Goal: Find specific page/section

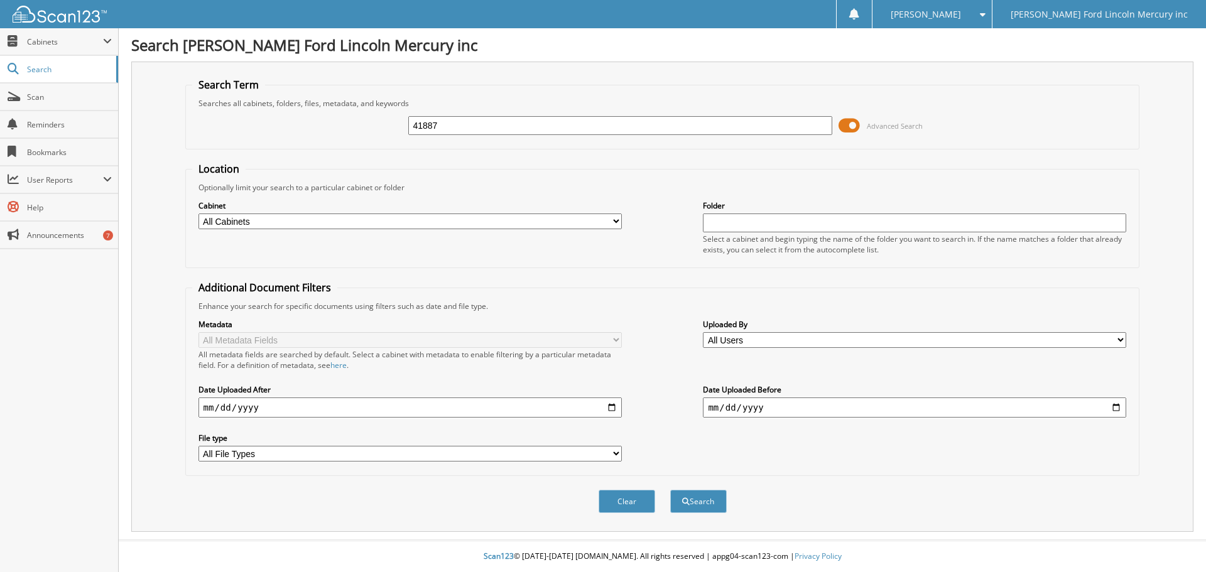
type input "41887"
click at [670, 490] on button "Search" at bounding box center [698, 501] width 57 height 23
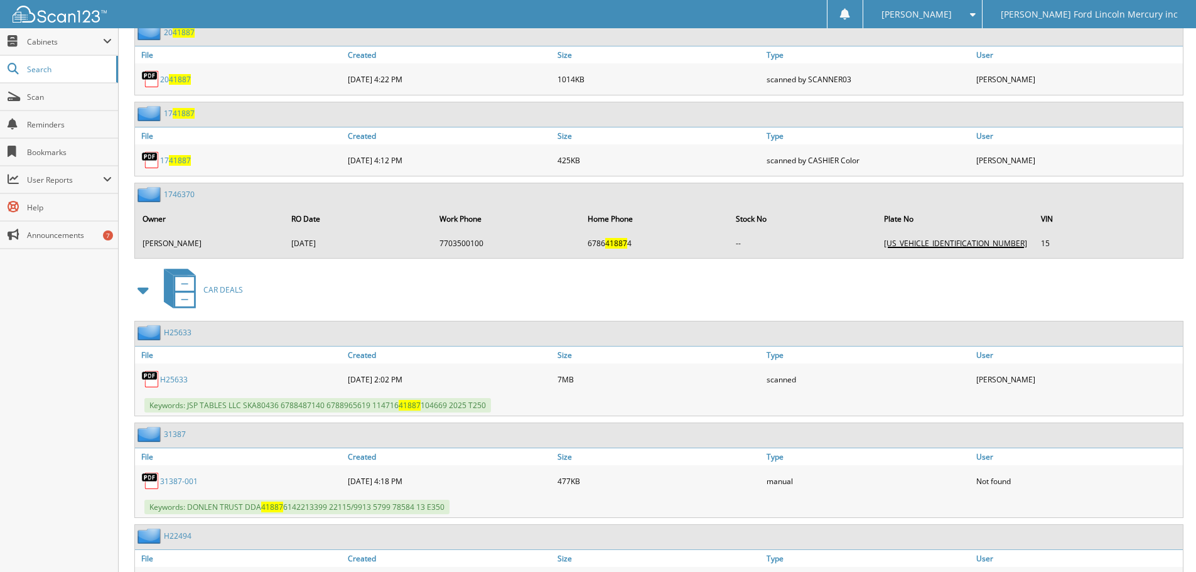
scroll to position [1090, 0]
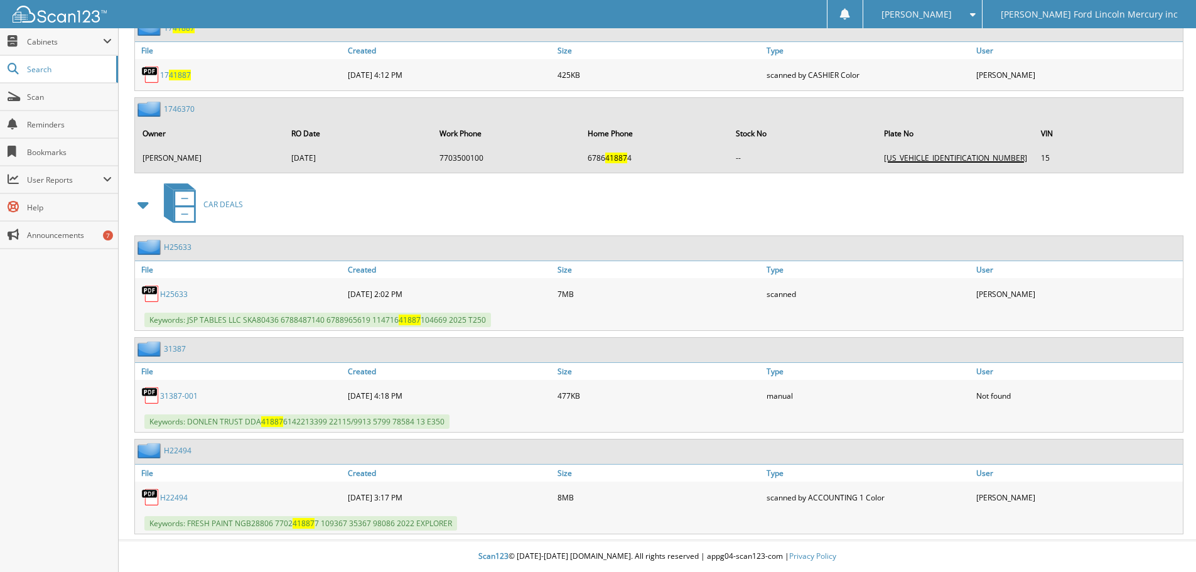
click at [168, 293] on link "H25633" at bounding box center [174, 294] width 28 height 11
